Goal: Task Accomplishment & Management: Manage account settings

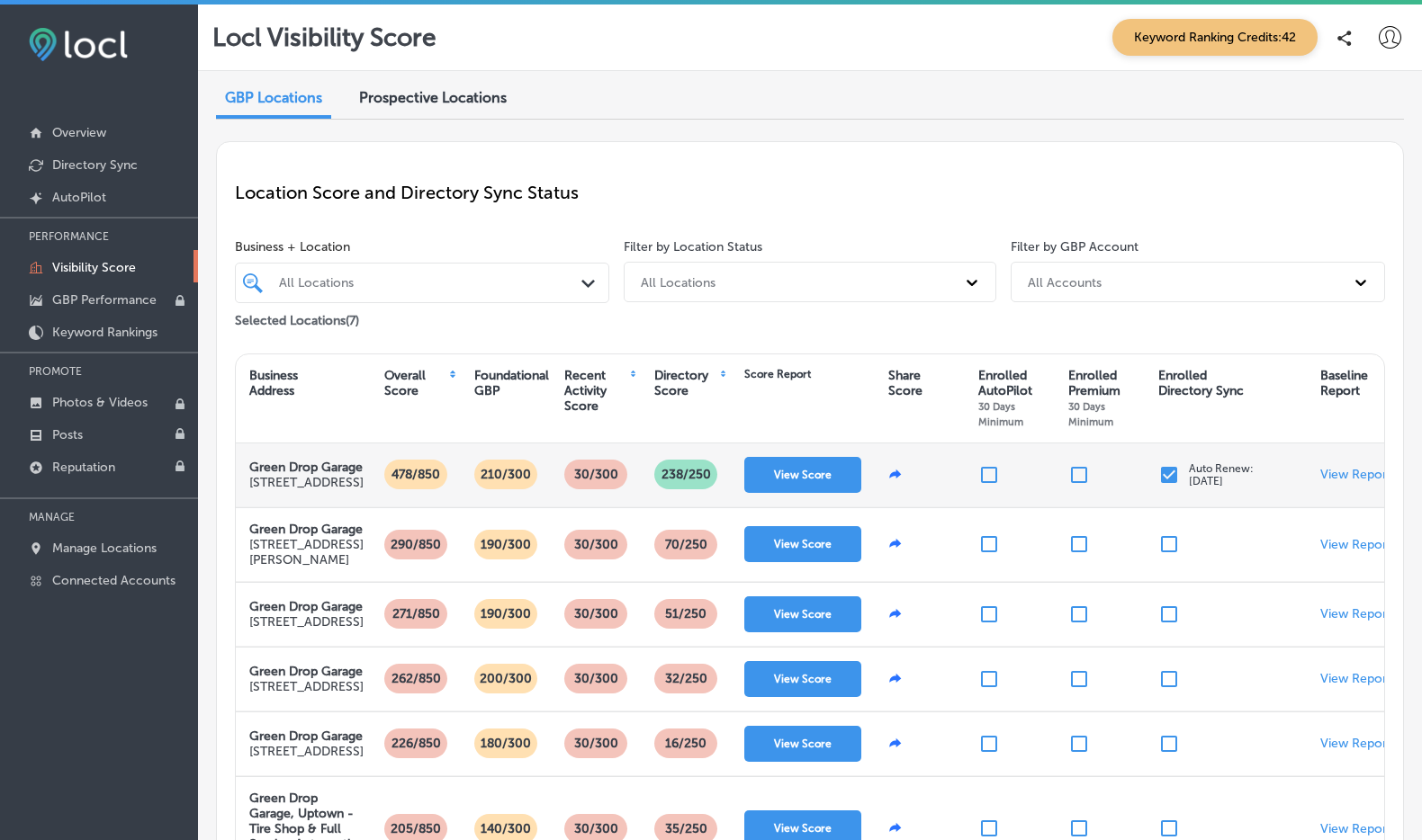
click at [1165, 486] on input "checkbox" at bounding box center [1168, 475] width 21 height 21
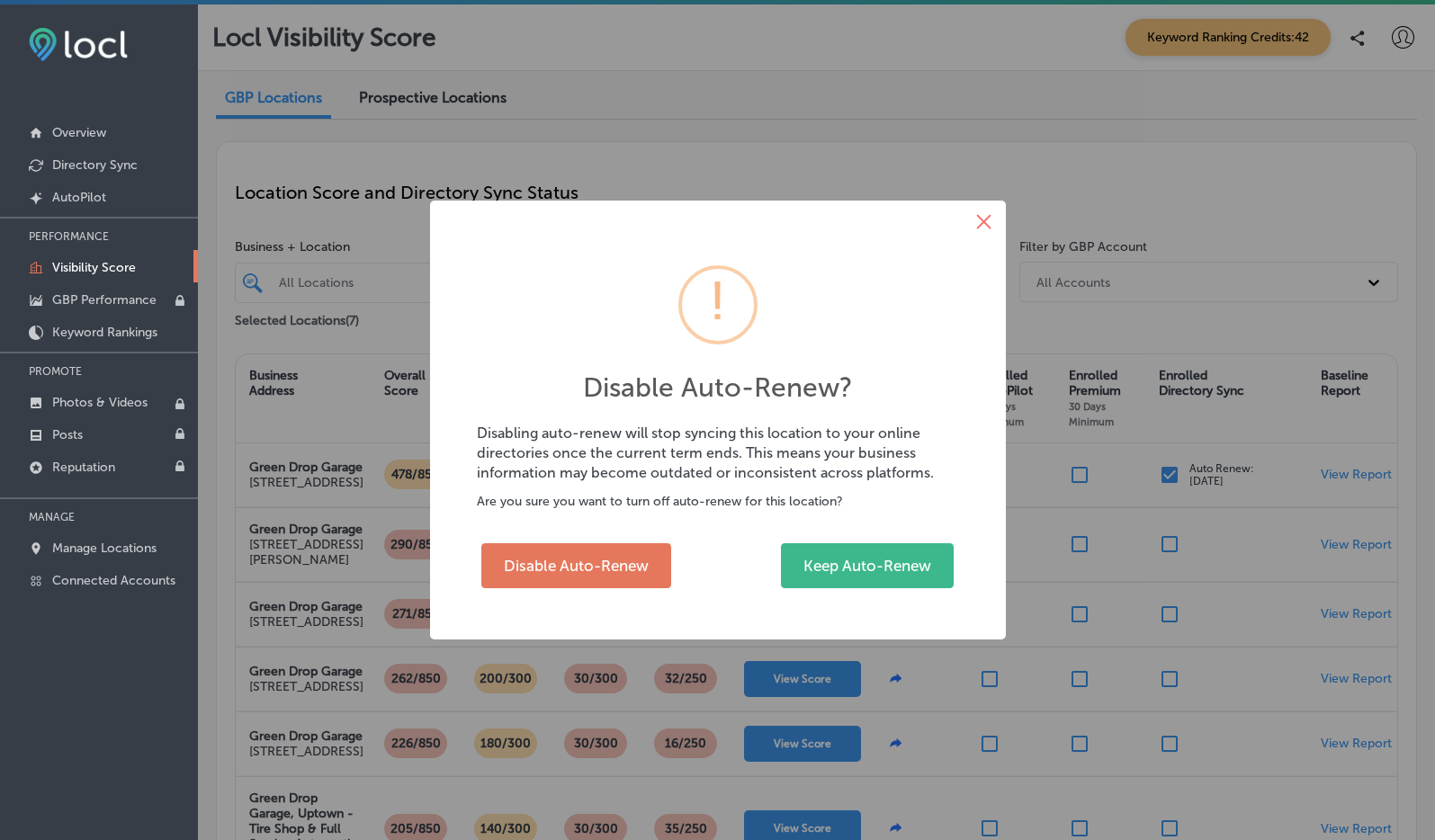
click at [996, 224] on button "×" at bounding box center [984, 222] width 44 height 44
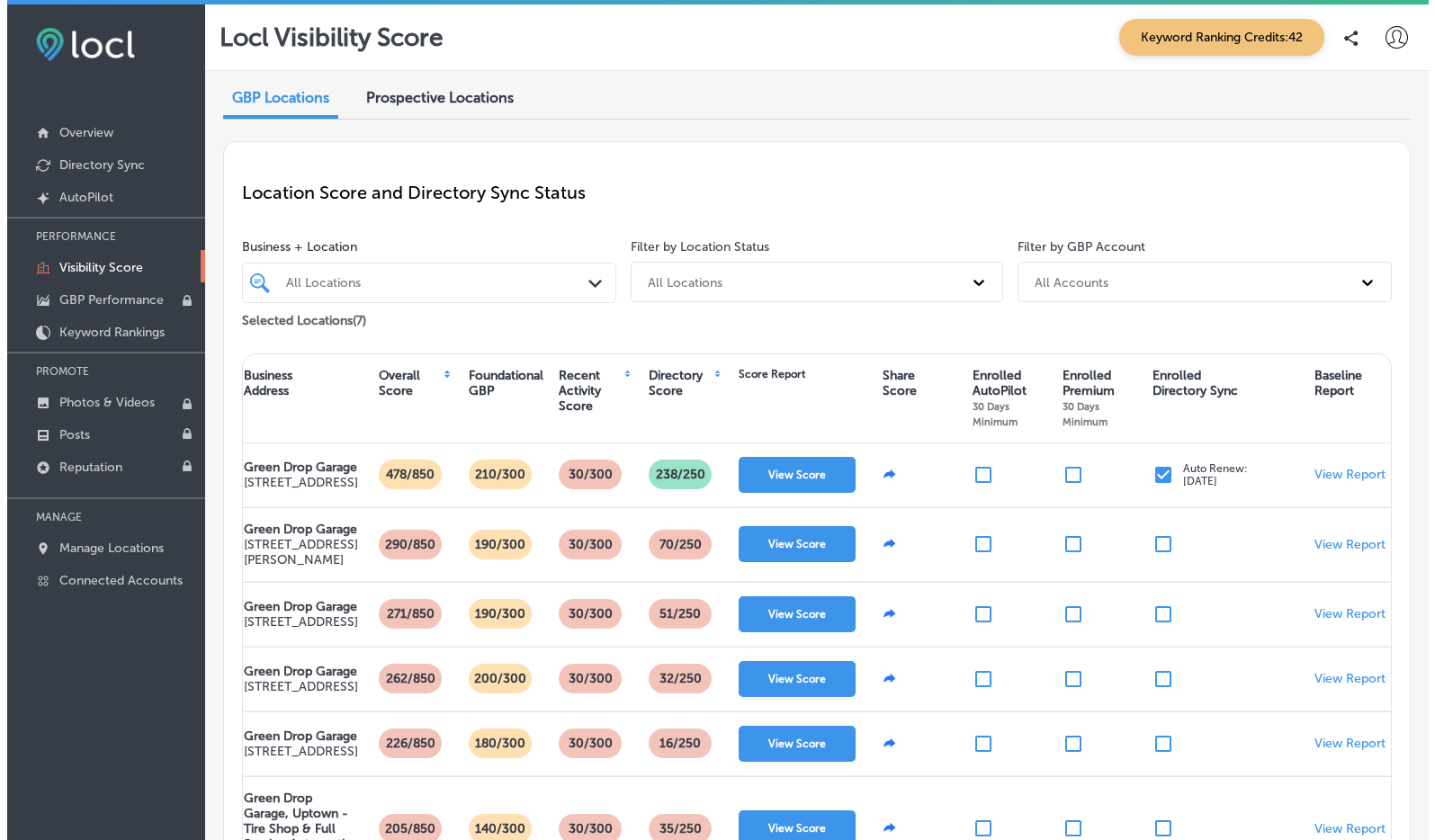
scroll to position [5, 0]
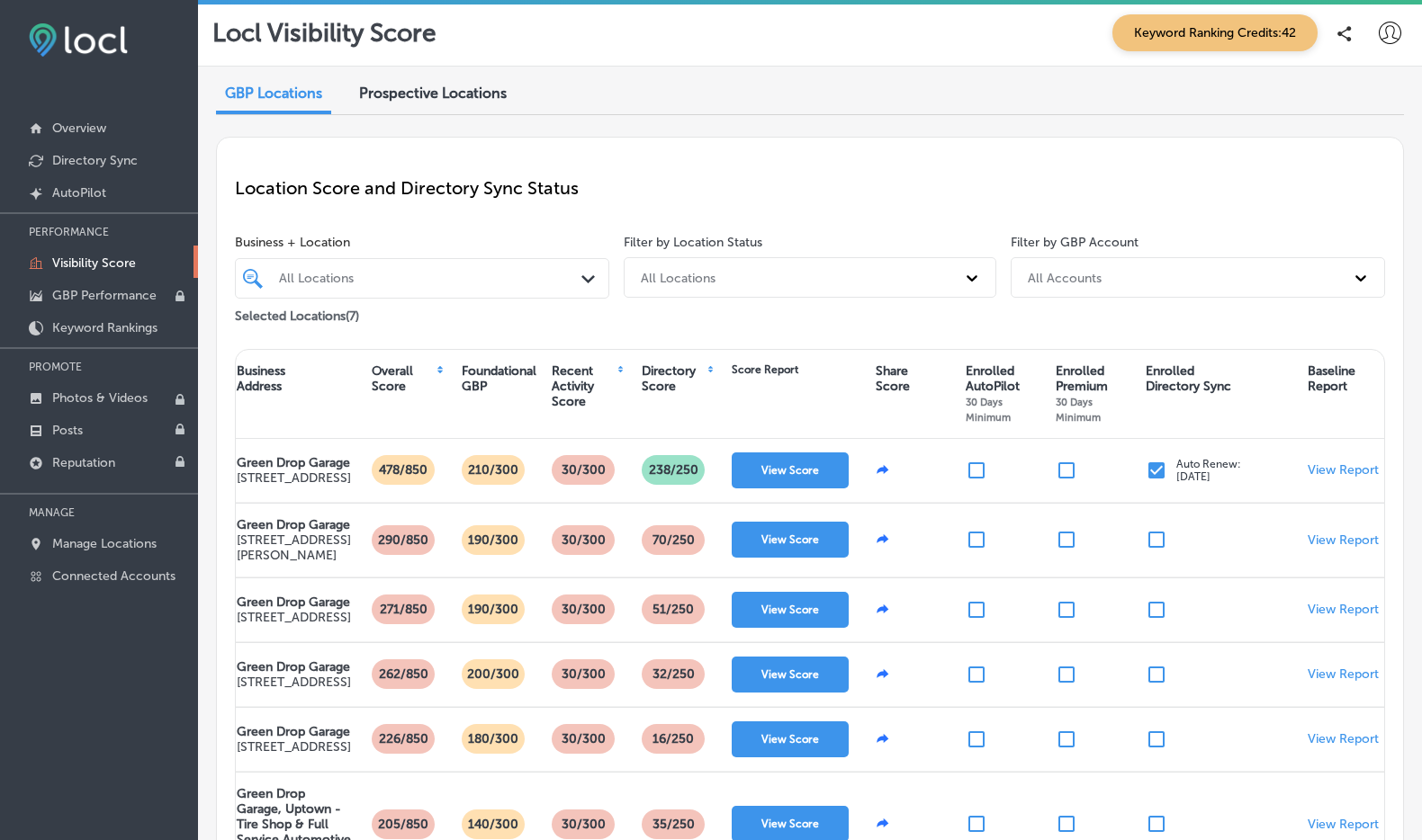
click at [1378, 39] on icon at bounding box center [1389, 32] width 22 height 22
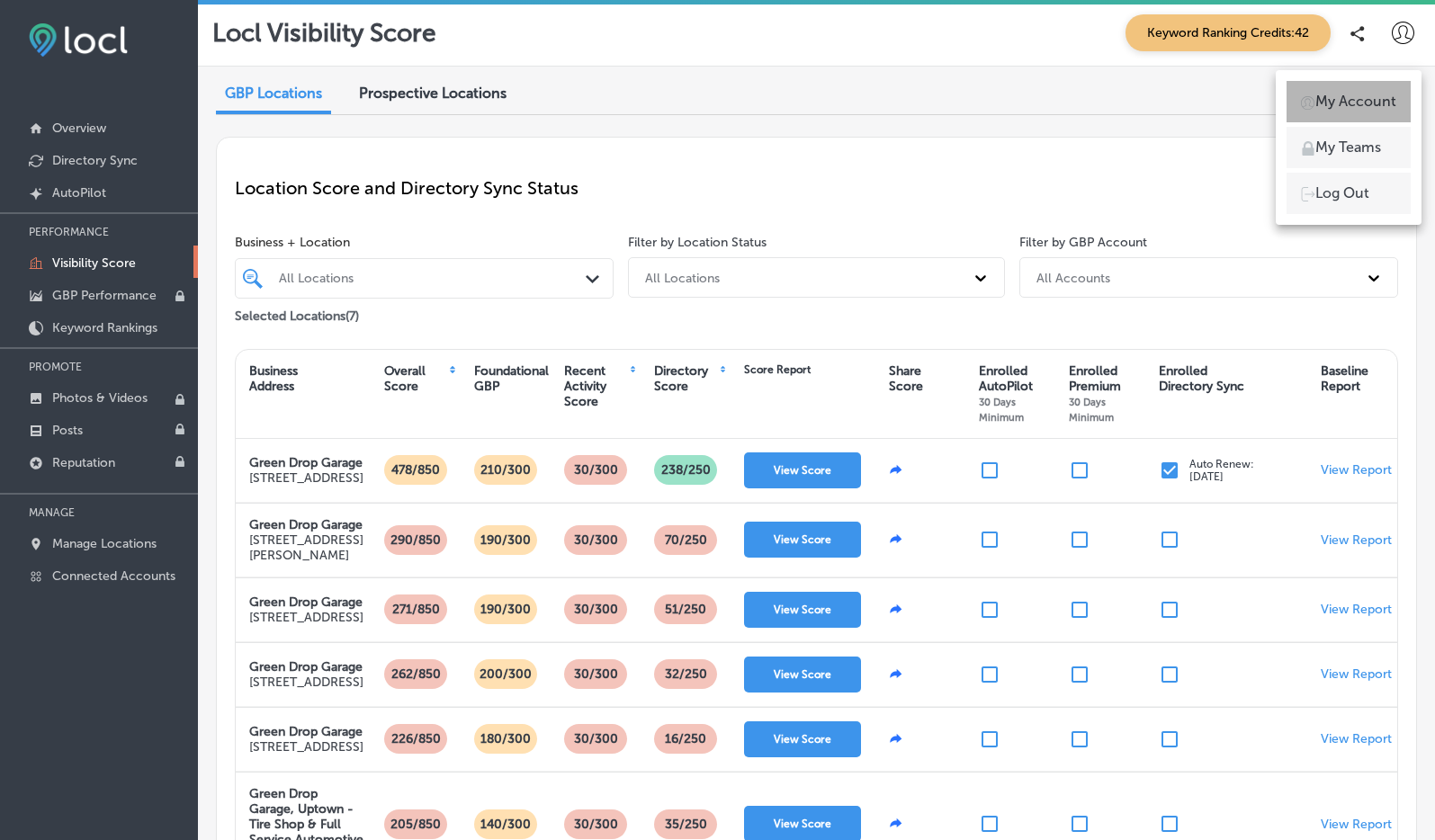
click at [1363, 97] on p "My Account" at bounding box center [1357, 102] width 81 height 21
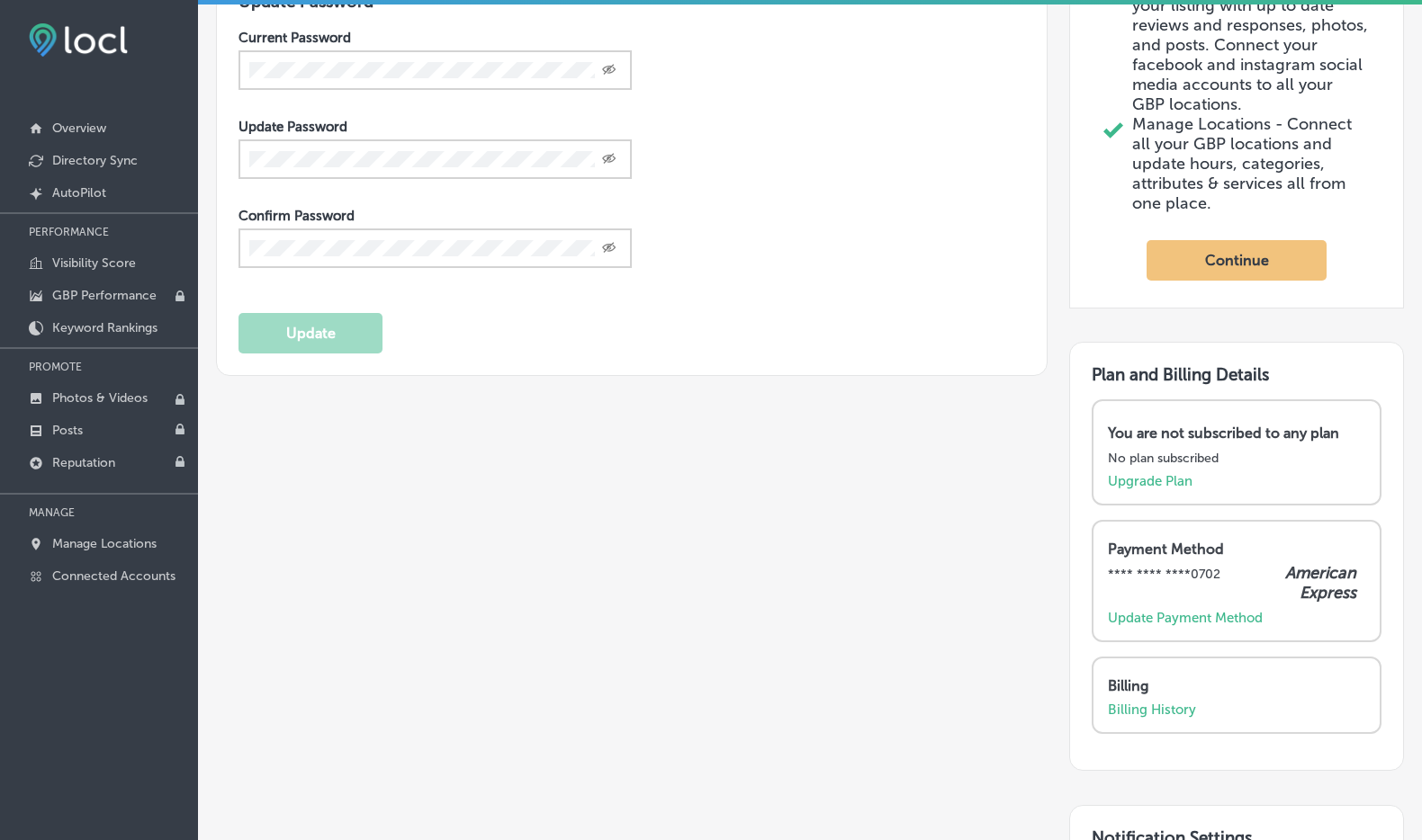
scroll to position [442, 0]
click at [1147, 716] on p "Billing History" at bounding box center [1151, 707] width 88 height 16
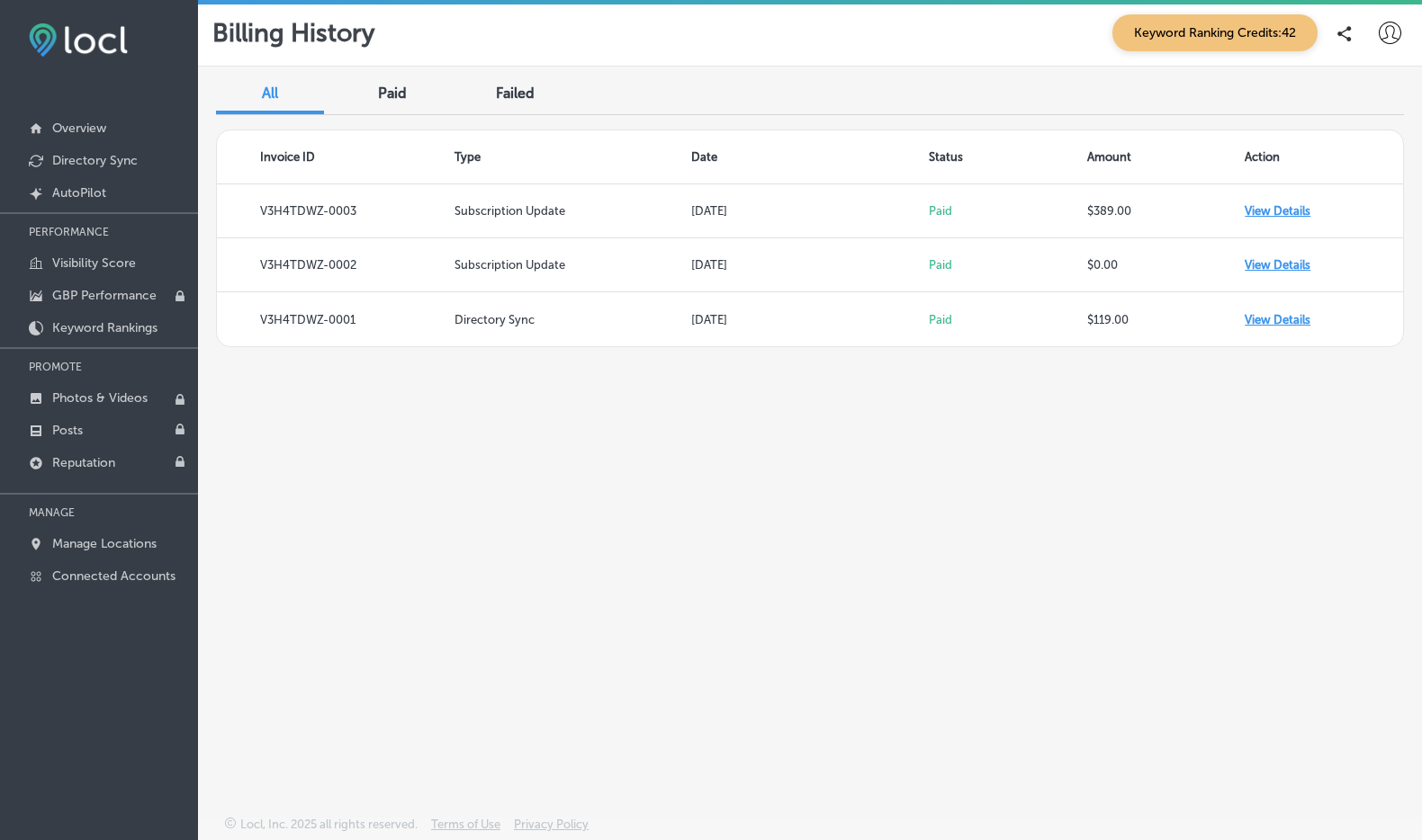
click at [416, 89] on div "Paid" at bounding box center [392, 95] width 108 height 39
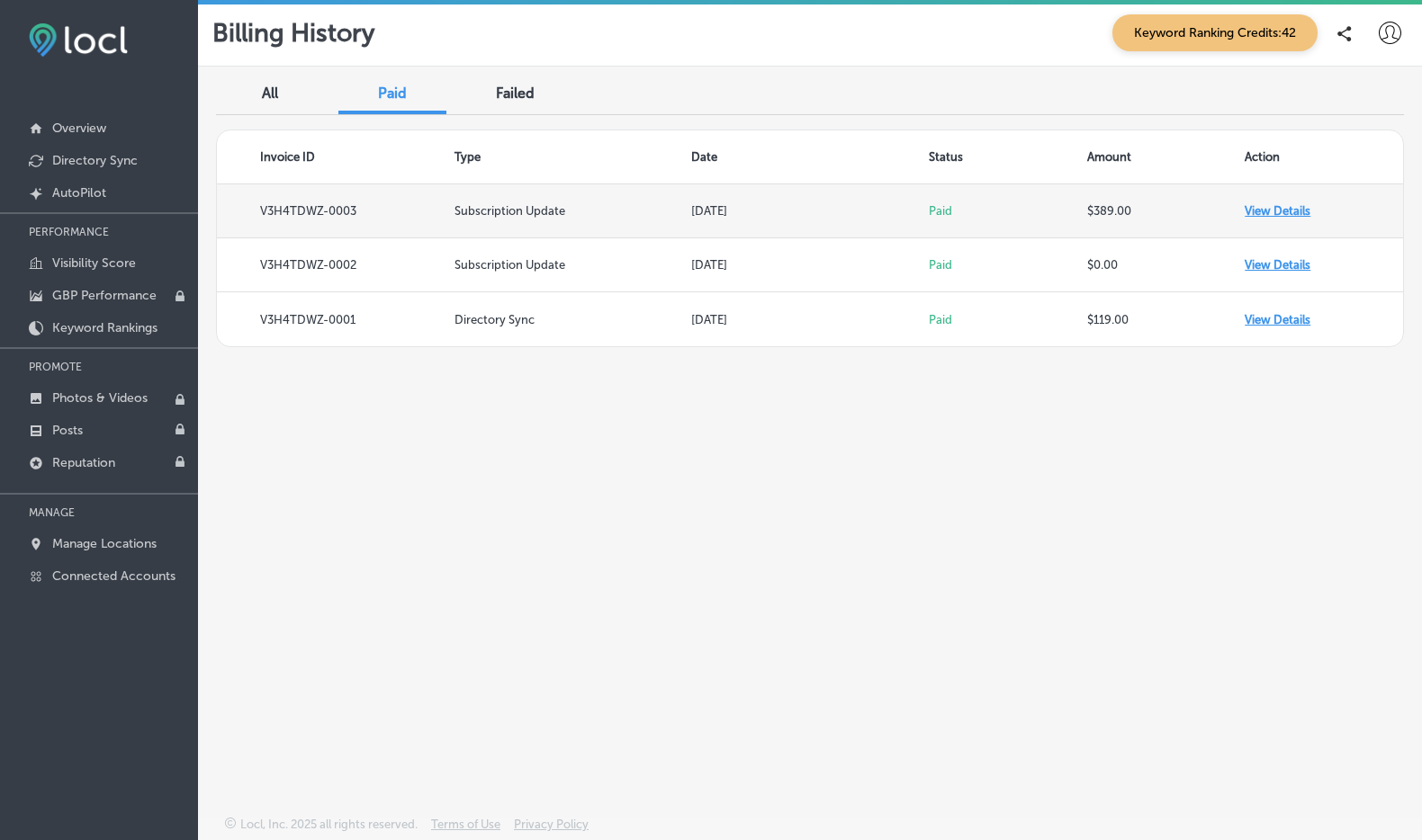
click at [867, 208] on td "Jun 25, 2025" at bounding box center [809, 212] width 237 height 54
click at [1279, 210] on td "View Details" at bounding box center [1323, 212] width 159 height 54
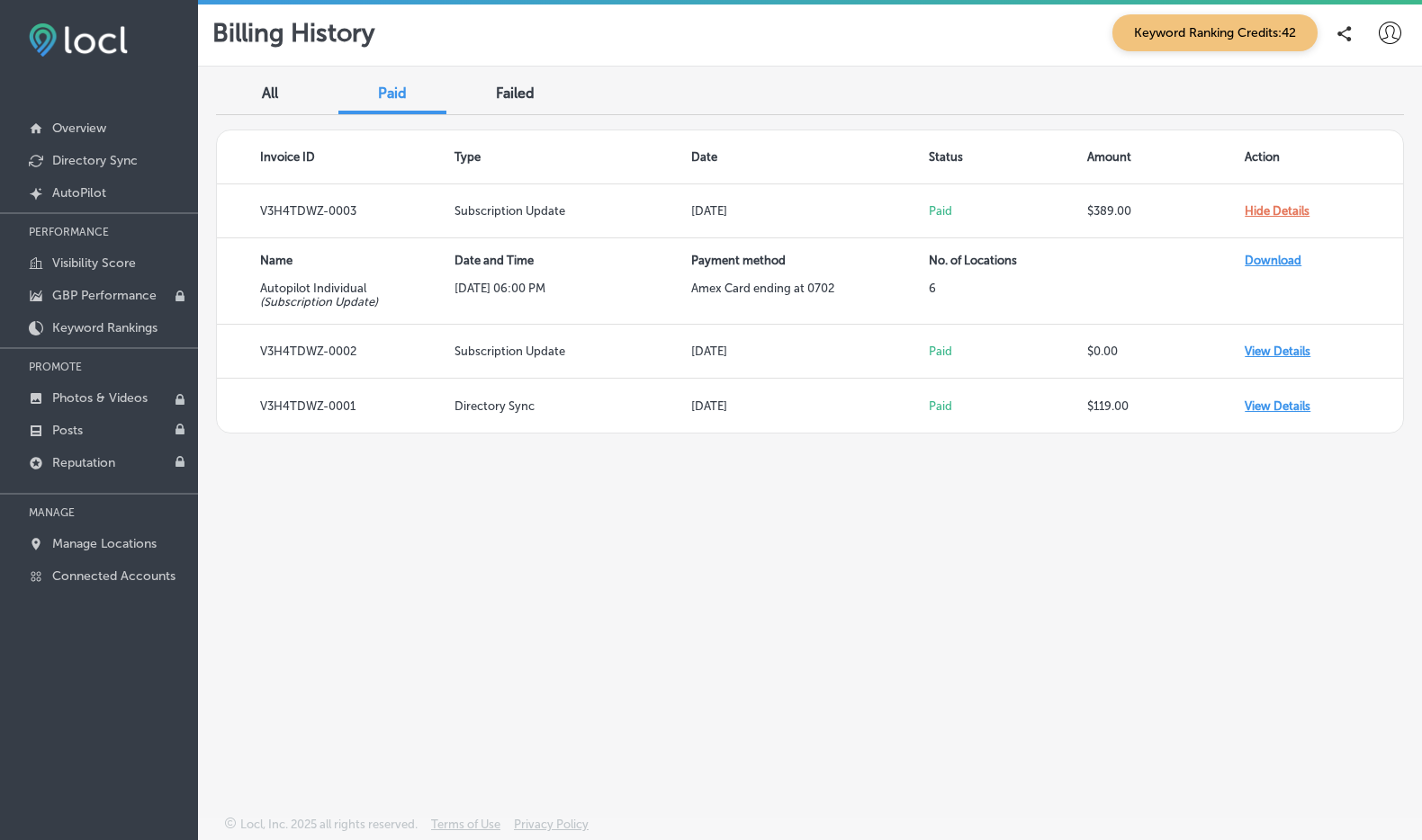
click at [279, 94] on div "All" at bounding box center [270, 95] width 108 height 39
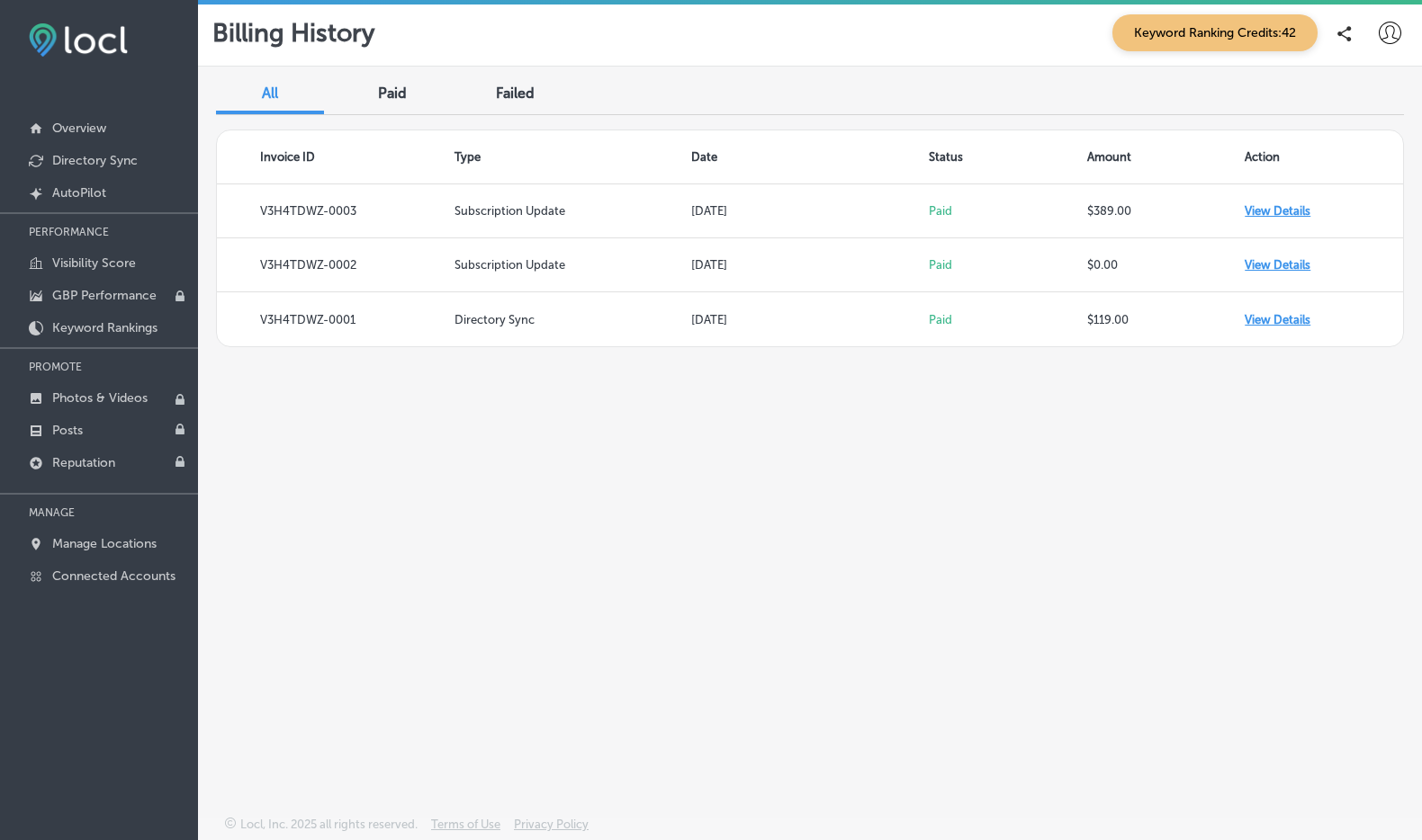
click at [868, 430] on div "All Paid Failed Invoice ID Type Date Status Amount Action V3H4TDWZ-0003 Subscri…" at bounding box center [809, 399] width 1224 height 665
click at [78, 155] on p "Directory Sync" at bounding box center [95, 161] width 85 height 15
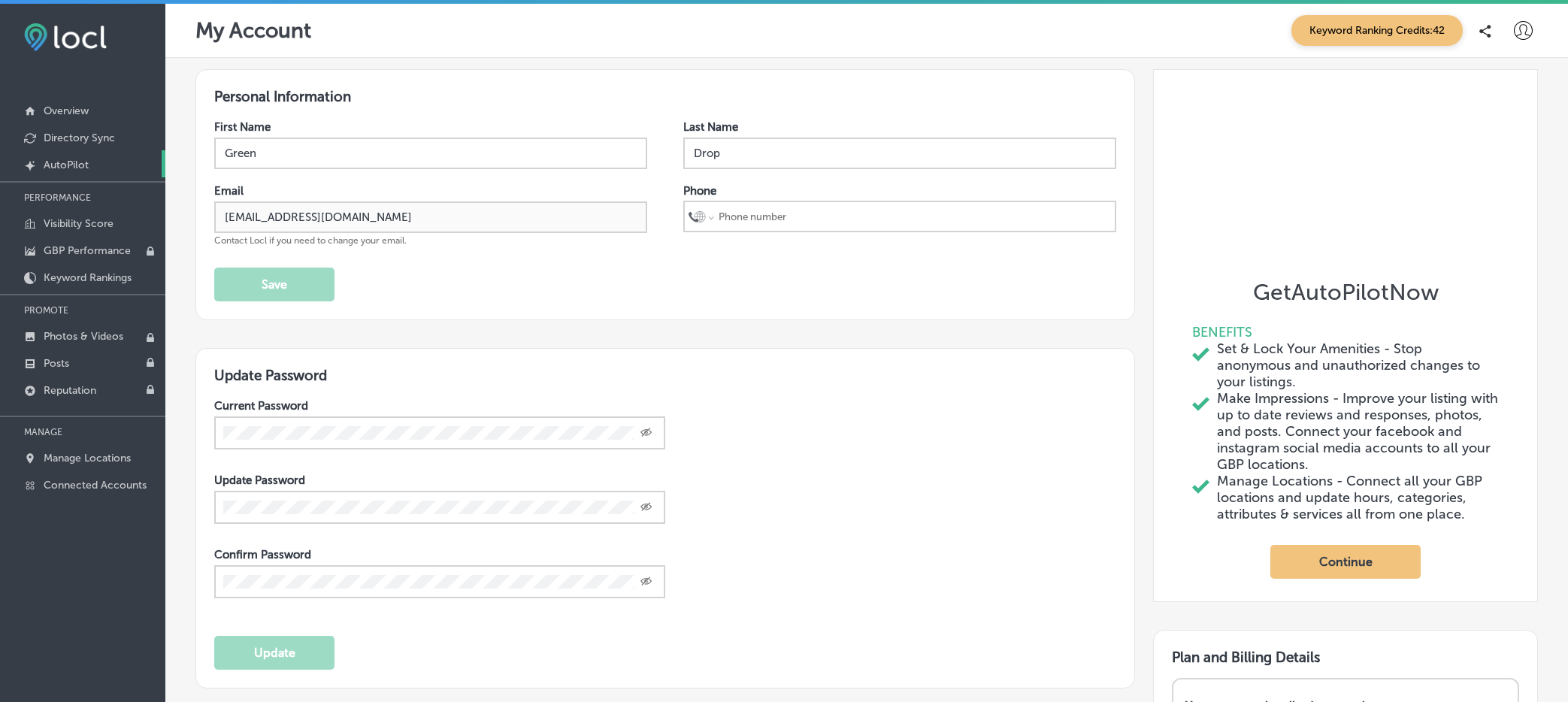
click at [70, 165] on p "AutoPilot" at bounding box center [66, 165] width 45 height 13
